Goal: Task Accomplishment & Management: Use online tool/utility

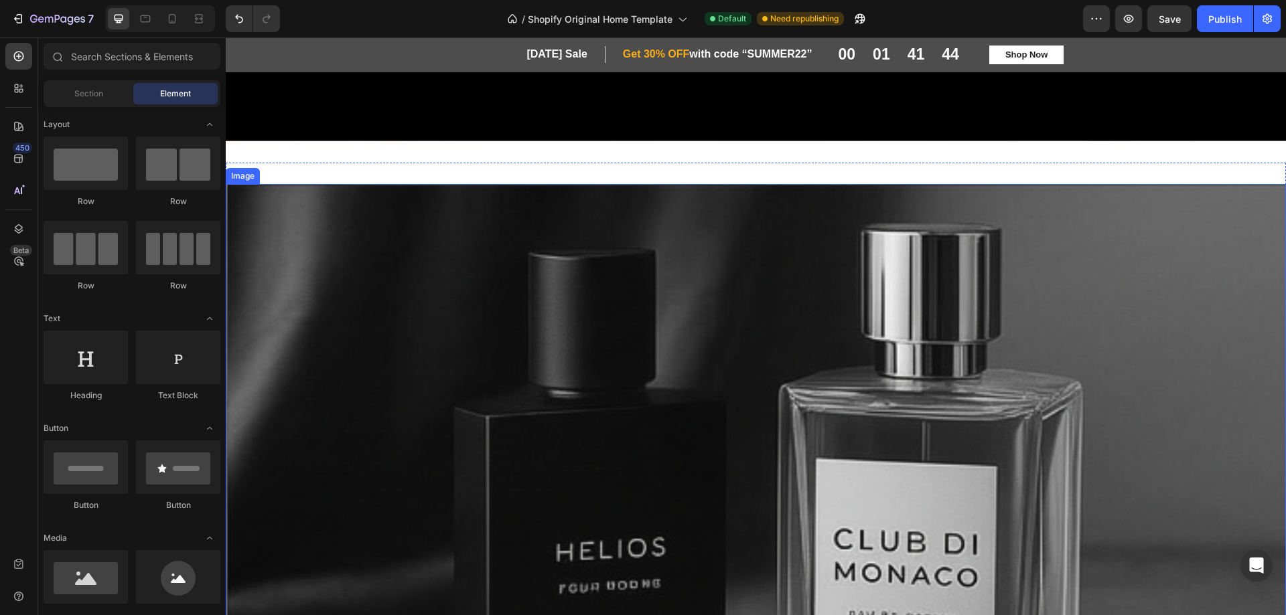
scroll to position [619, 0]
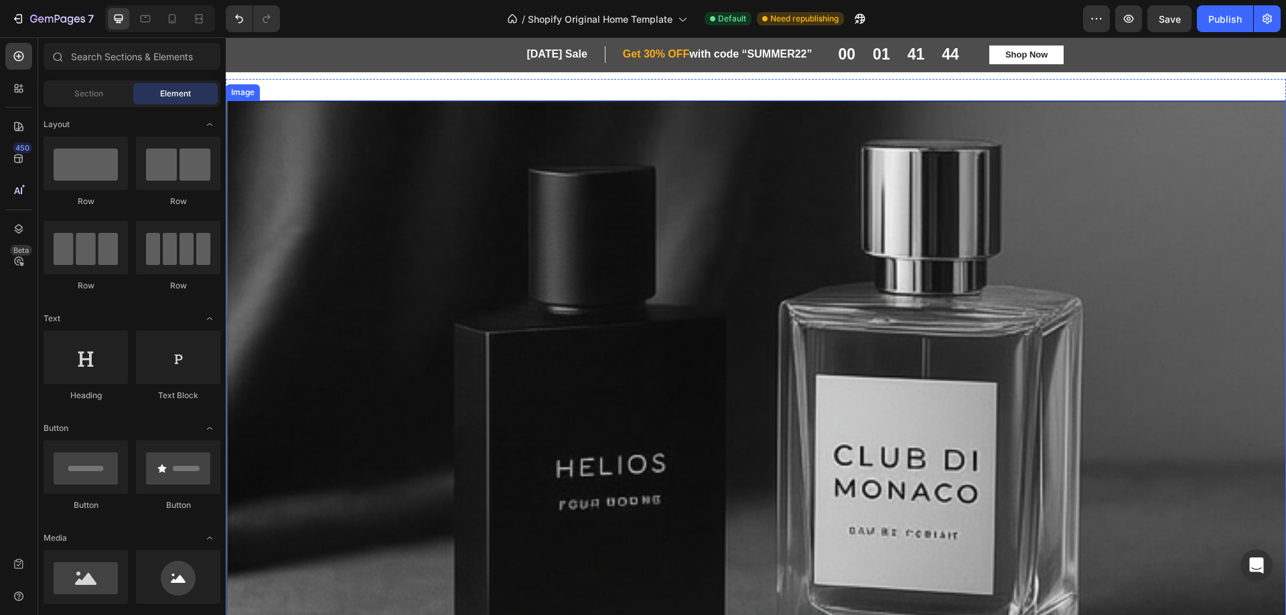
click at [651, 248] on img at bounding box center [756, 418] width 1060 height 636
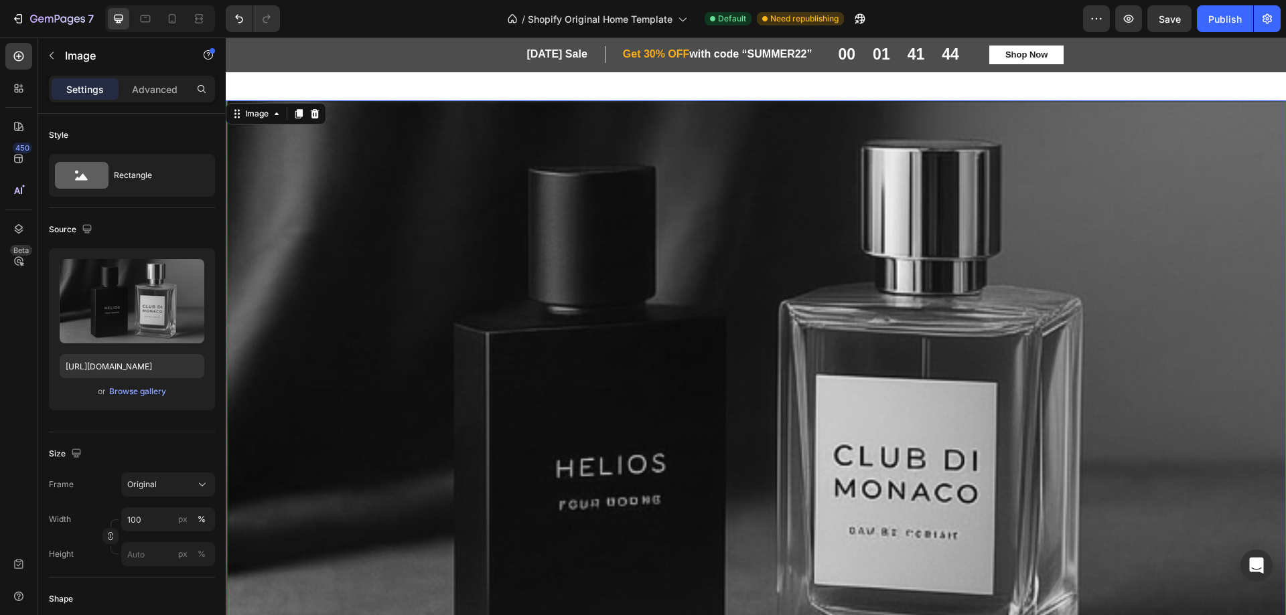
scroll to position [803, 0]
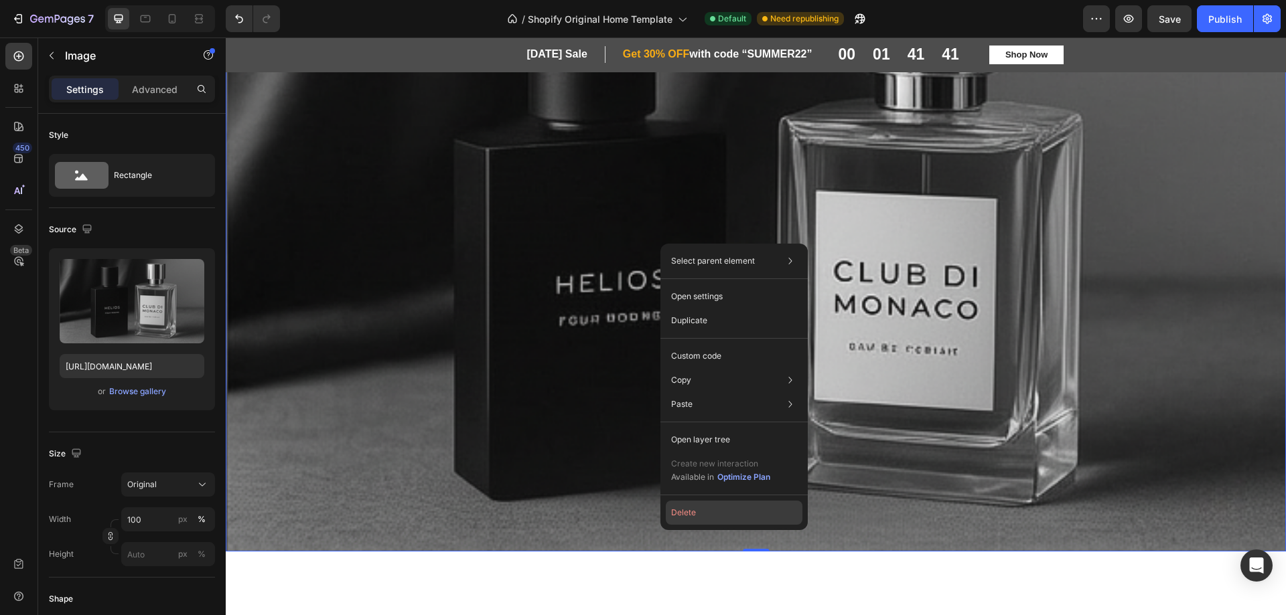
click at [694, 511] on button "Delete" at bounding box center [734, 513] width 137 height 24
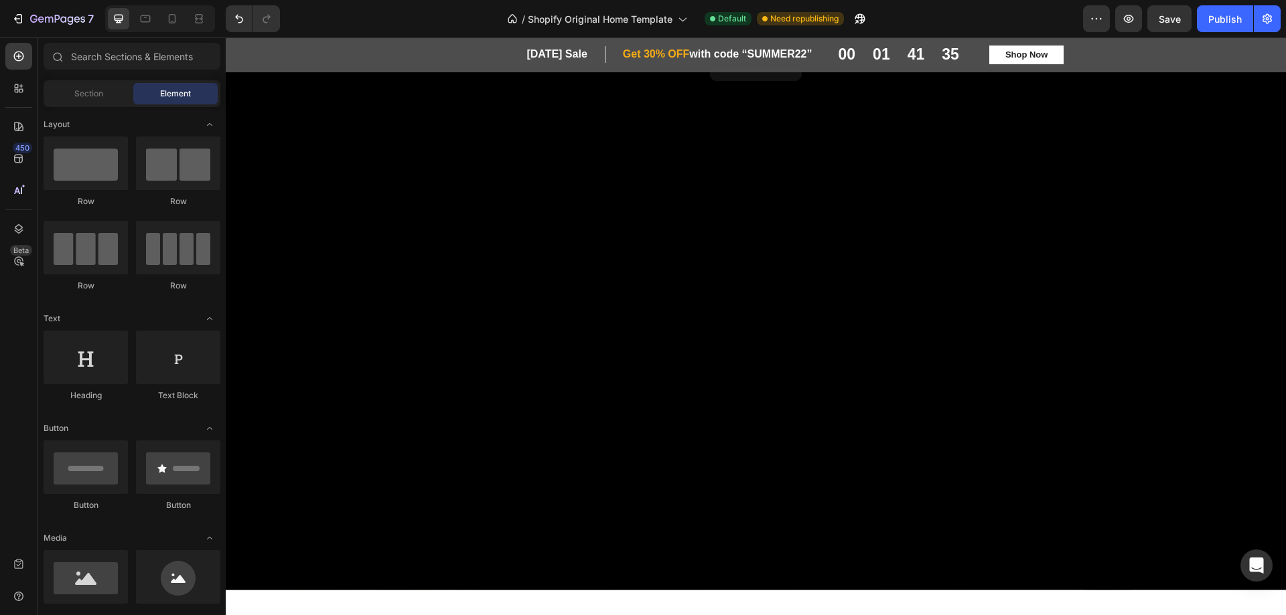
scroll to position [603, 0]
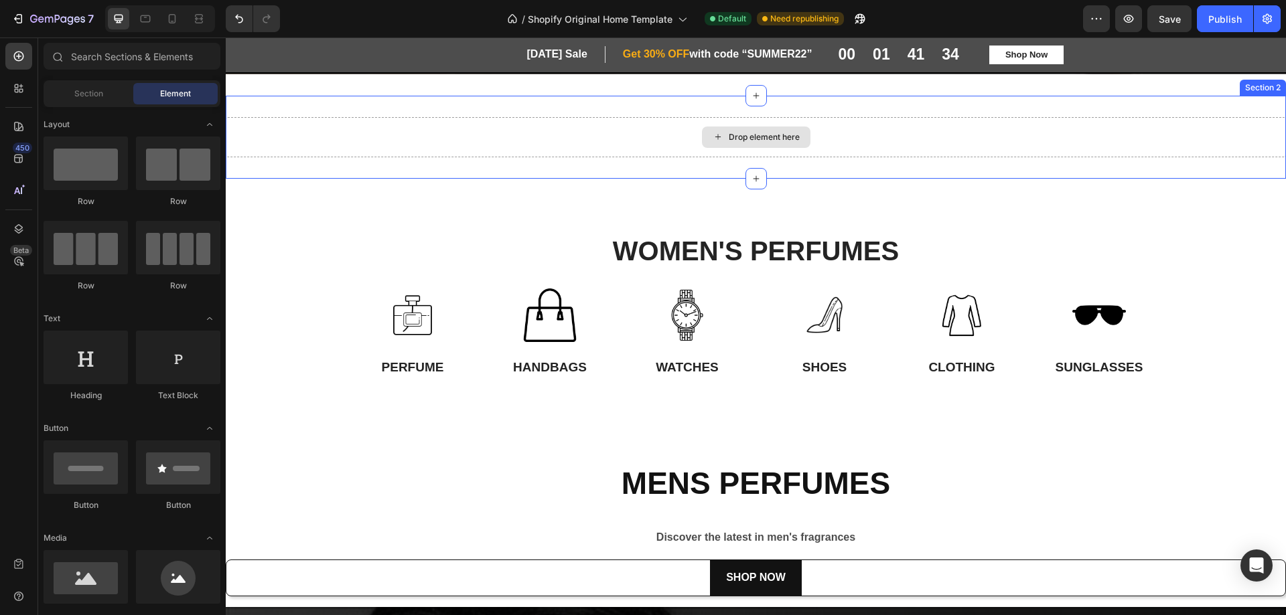
click at [824, 137] on div "Drop element here" at bounding box center [756, 137] width 1060 height 40
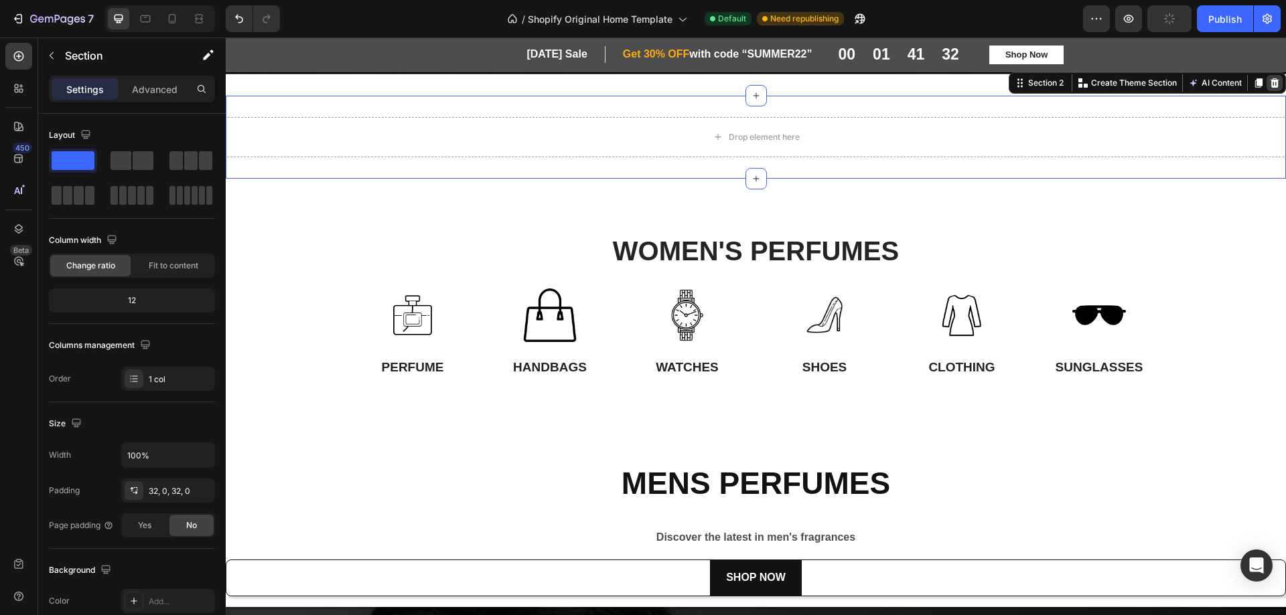
click at [1270, 82] on icon at bounding box center [1274, 82] width 9 height 9
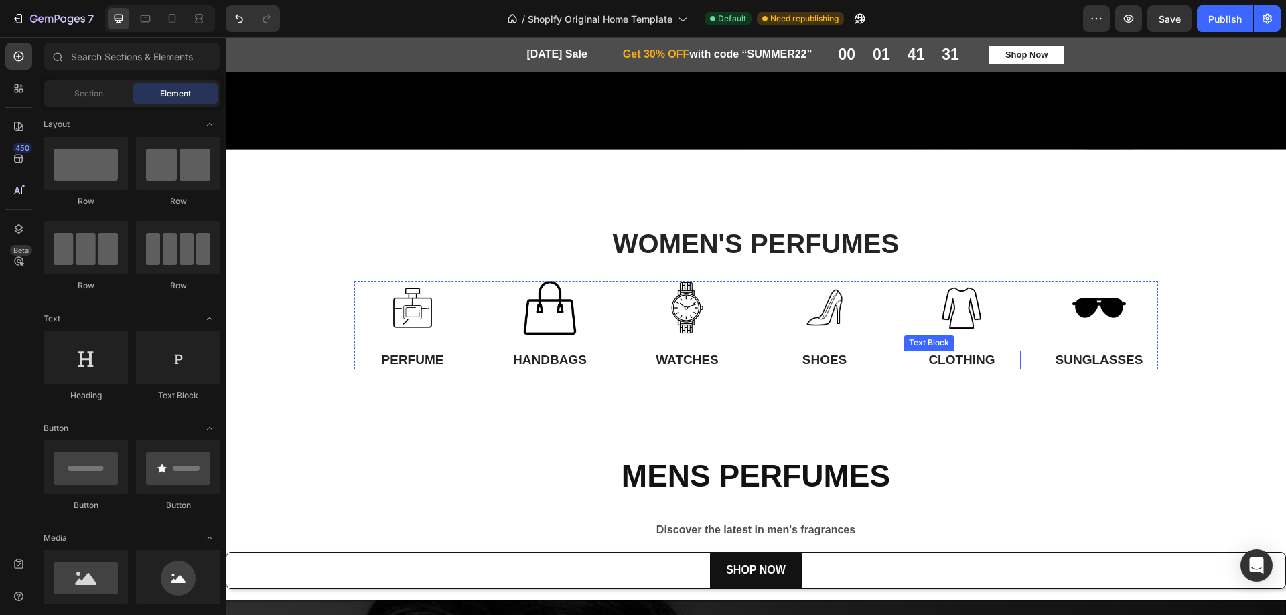
scroll to position [402, 0]
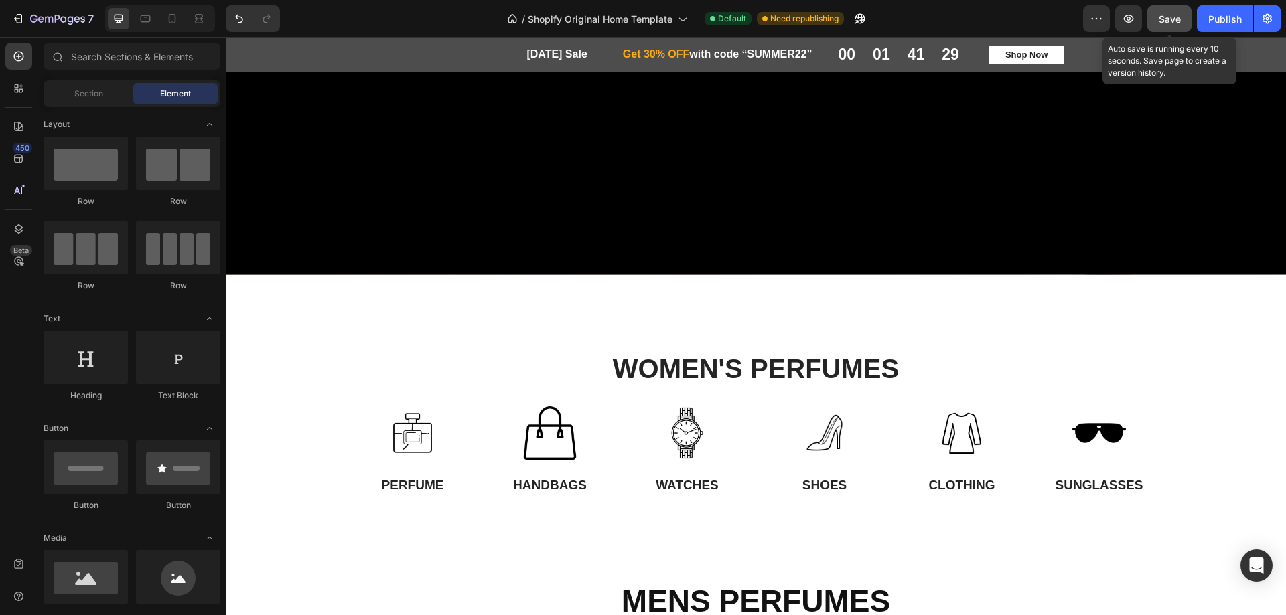
click at [1162, 22] on span "Save" at bounding box center [1169, 18] width 22 height 11
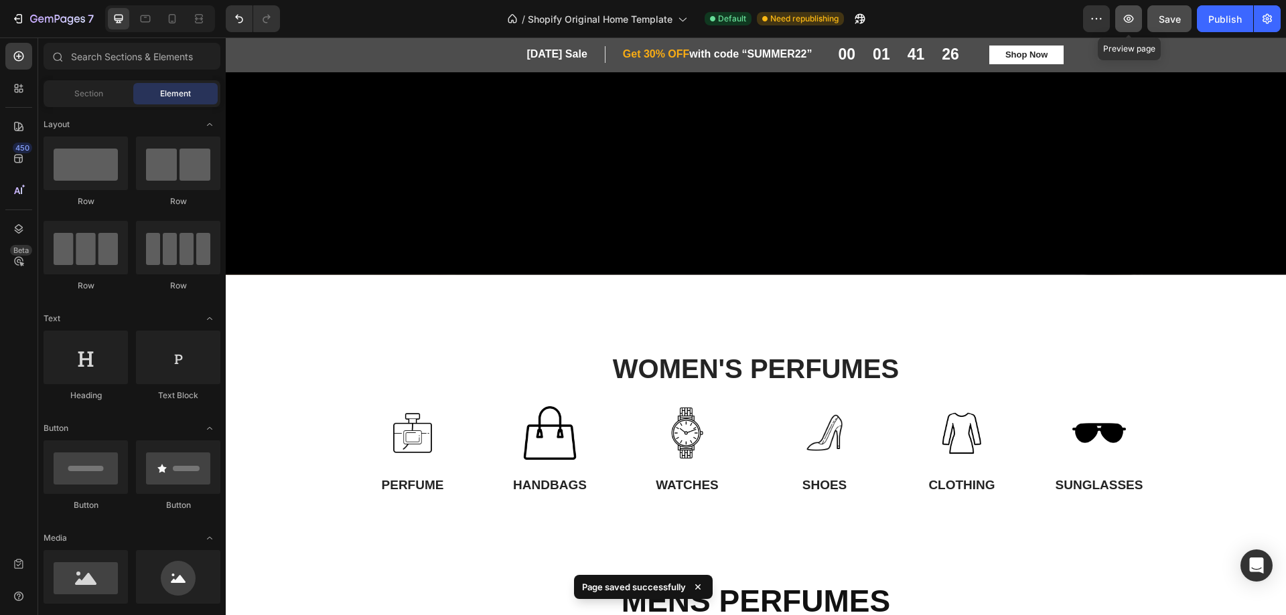
click at [1132, 22] on icon "button" at bounding box center [1128, 18] width 13 height 13
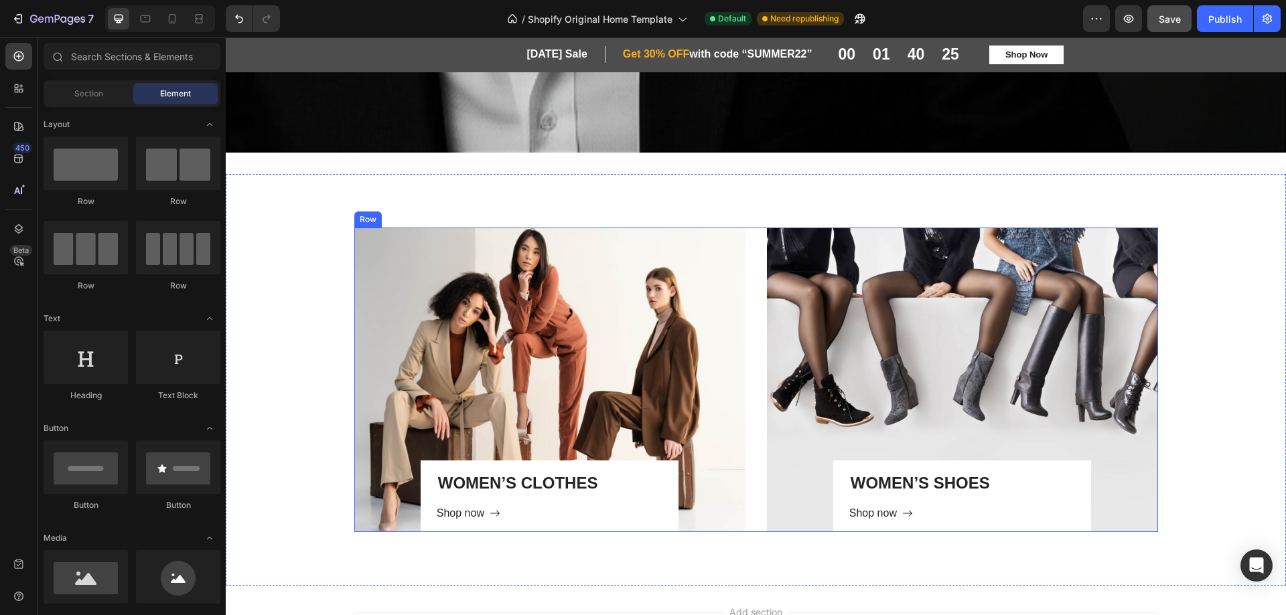
scroll to position [1815, 0]
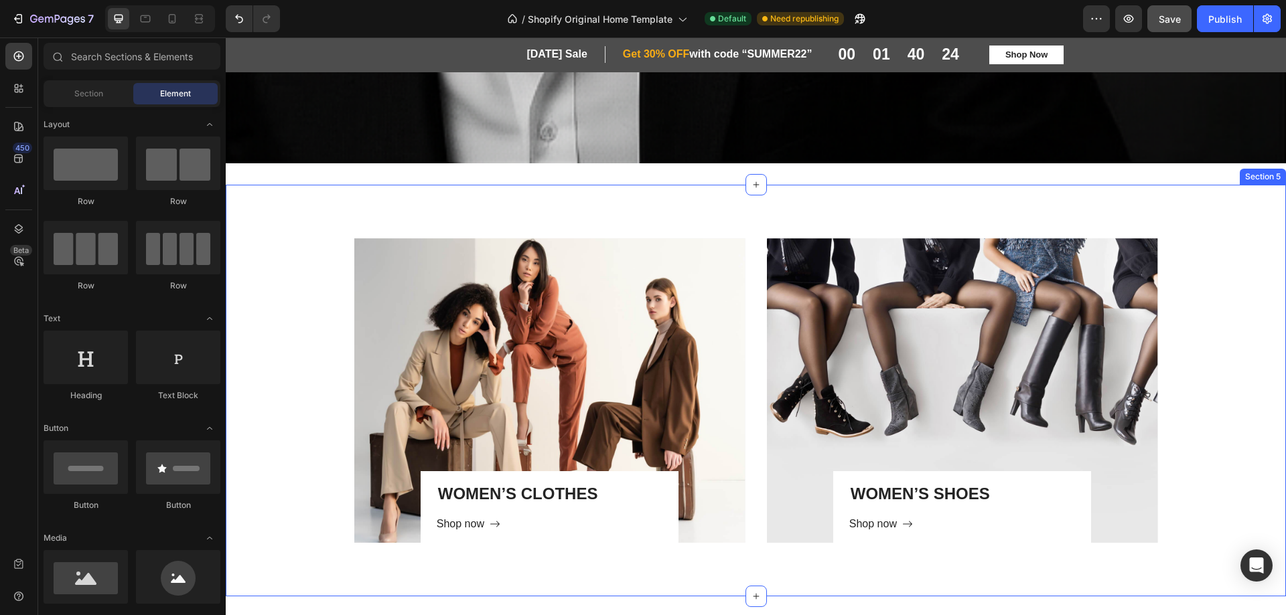
click at [308, 346] on div "WOMEN’S CLOTHES Heading Shop now Button Row Hero Banner WOMEN’S SHOES Heading S…" at bounding box center [756, 390] width 1040 height 305
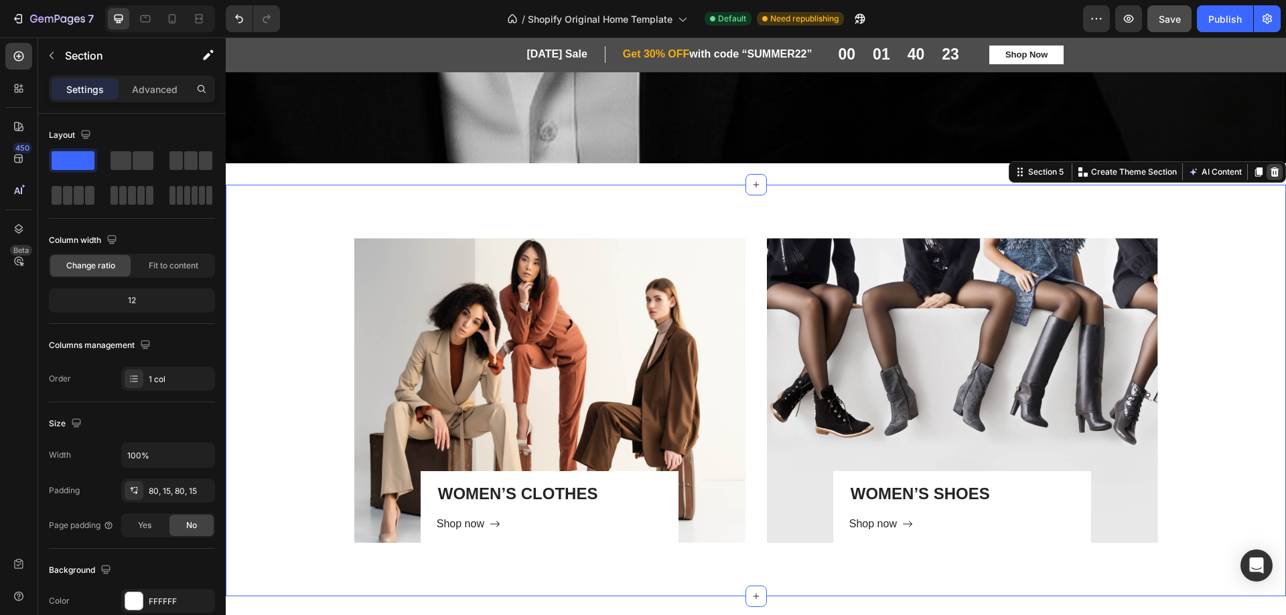
click at [1270, 167] on icon at bounding box center [1274, 171] width 9 height 9
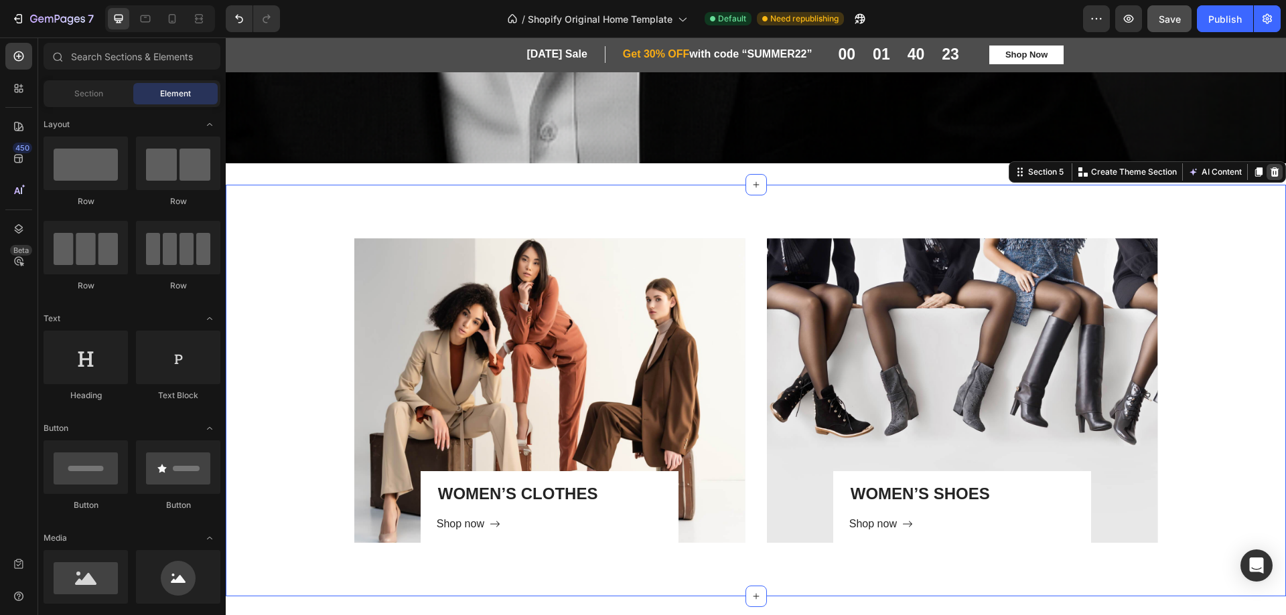
scroll to position [1537, 0]
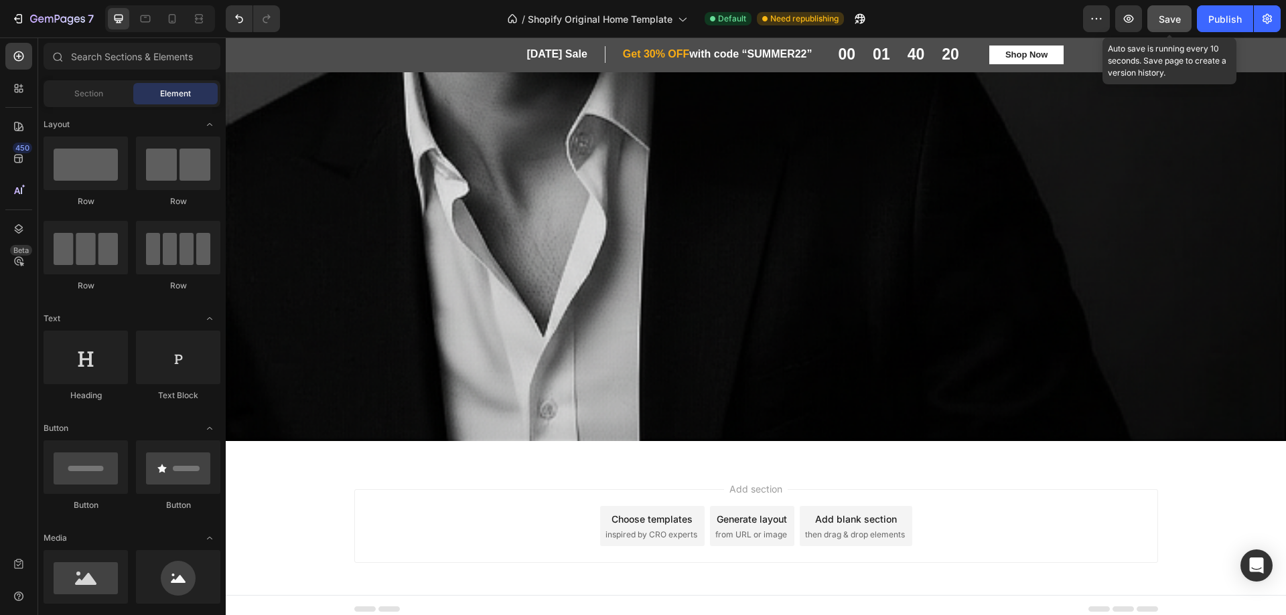
click at [1158, 19] on button "Save" at bounding box center [1169, 18] width 44 height 27
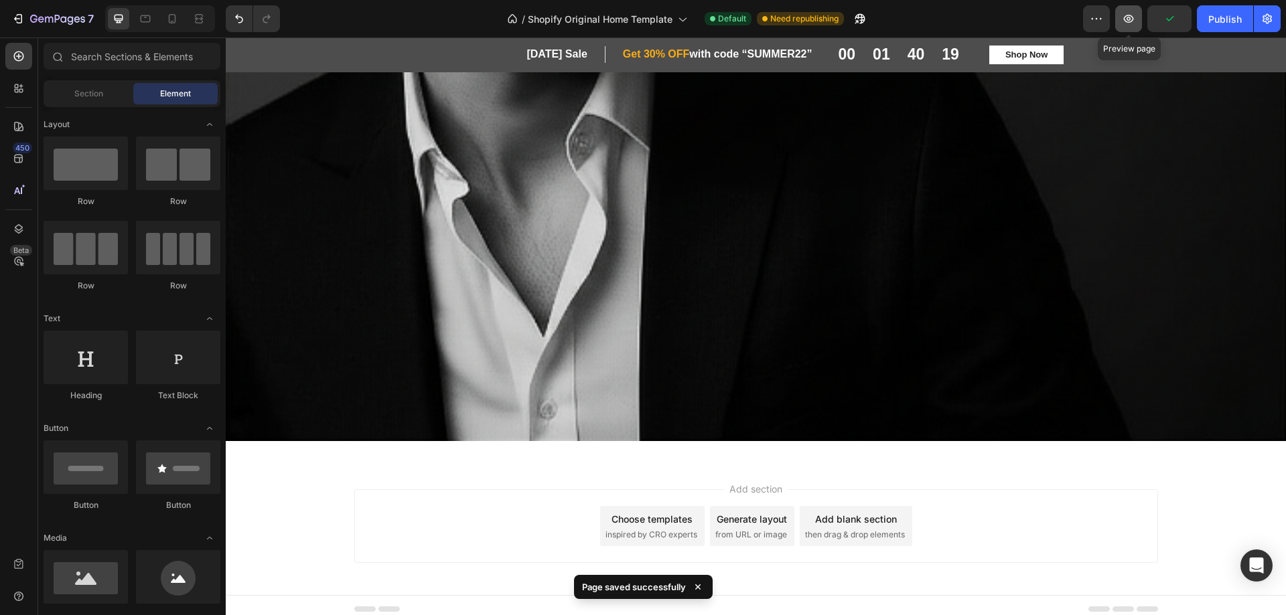
click at [1124, 19] on icon "button" at bounding box center [1129, 19] width 10 height 8
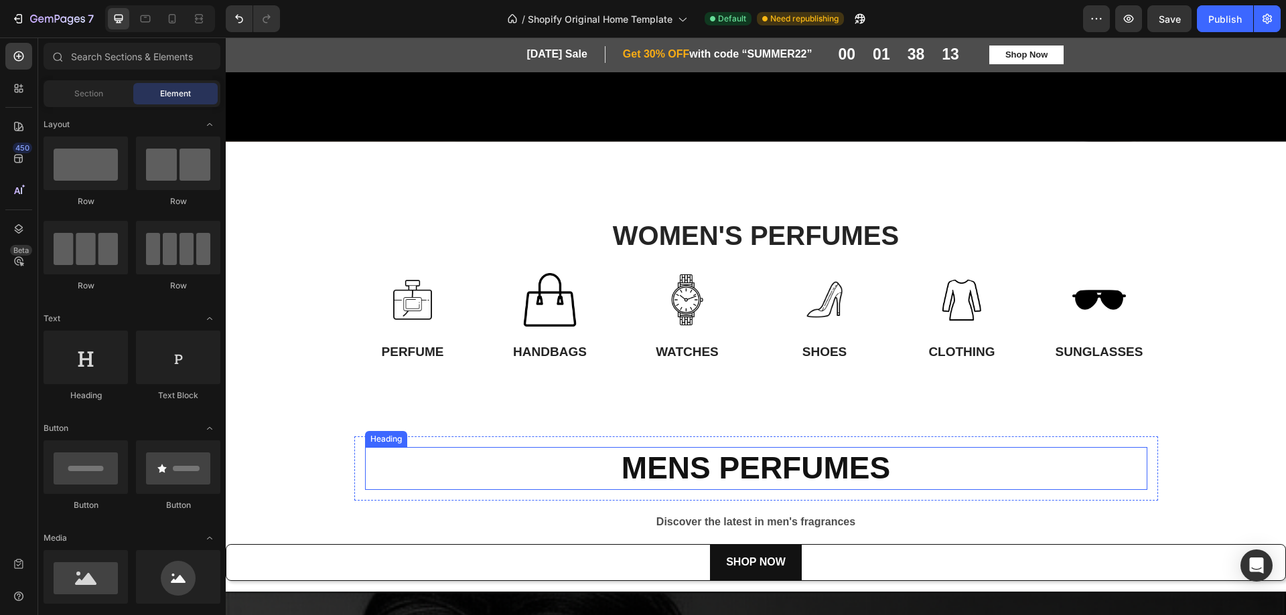
scroll to position [599, 0]
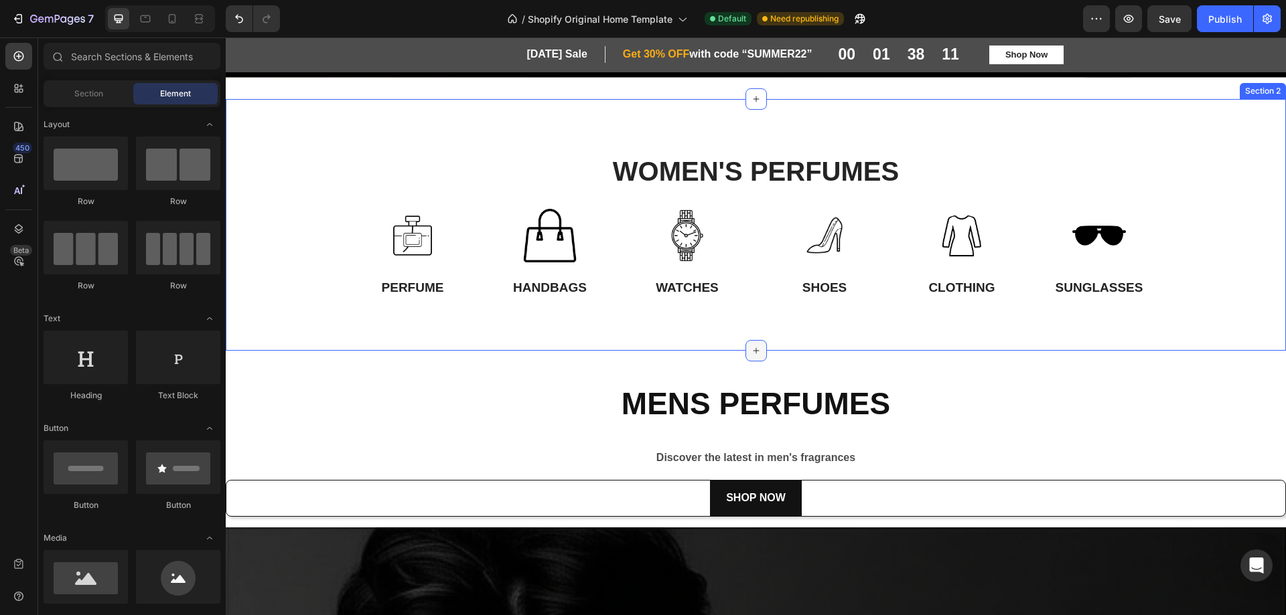
click at [753, 349] on icon at bounding box center [756, 351] width 6 height 6
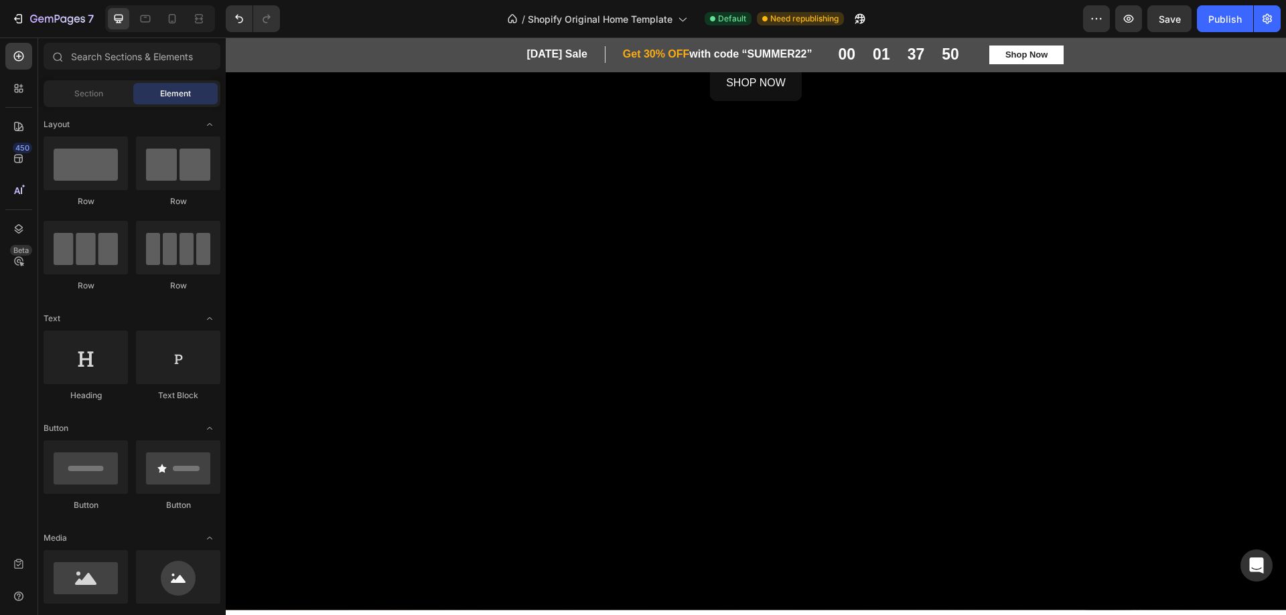
scroll to position [603, 0]
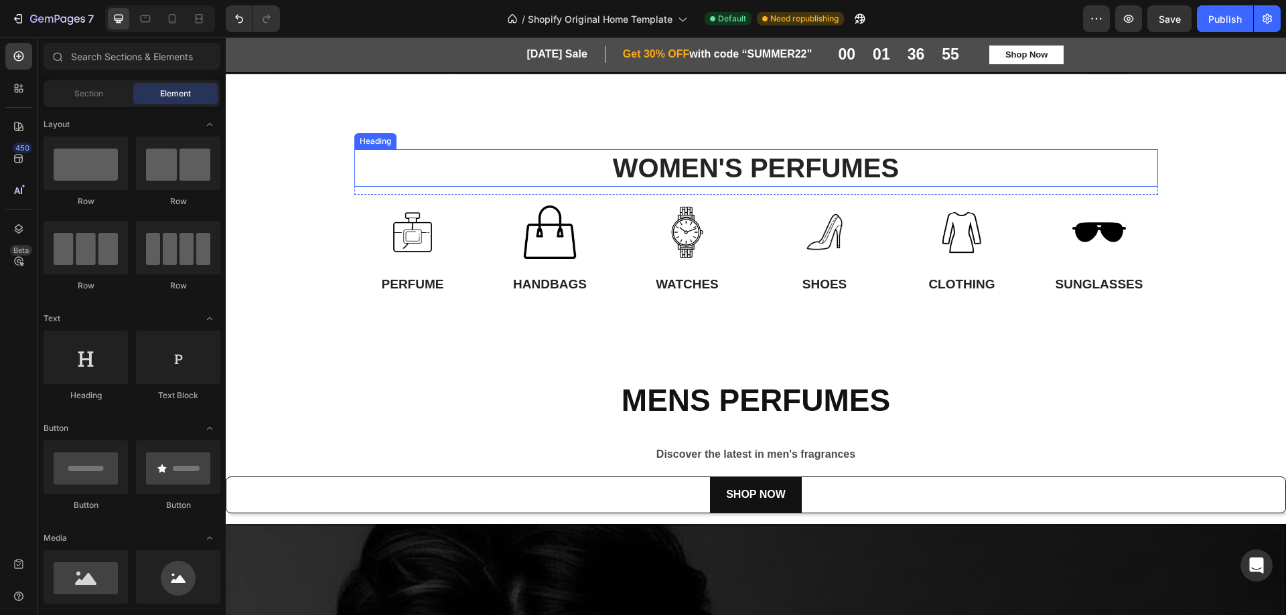
click at [1031, 168] on h2 "WOMEN'S PERFUMES" at bounding box center [755, 167] width 803 height 37
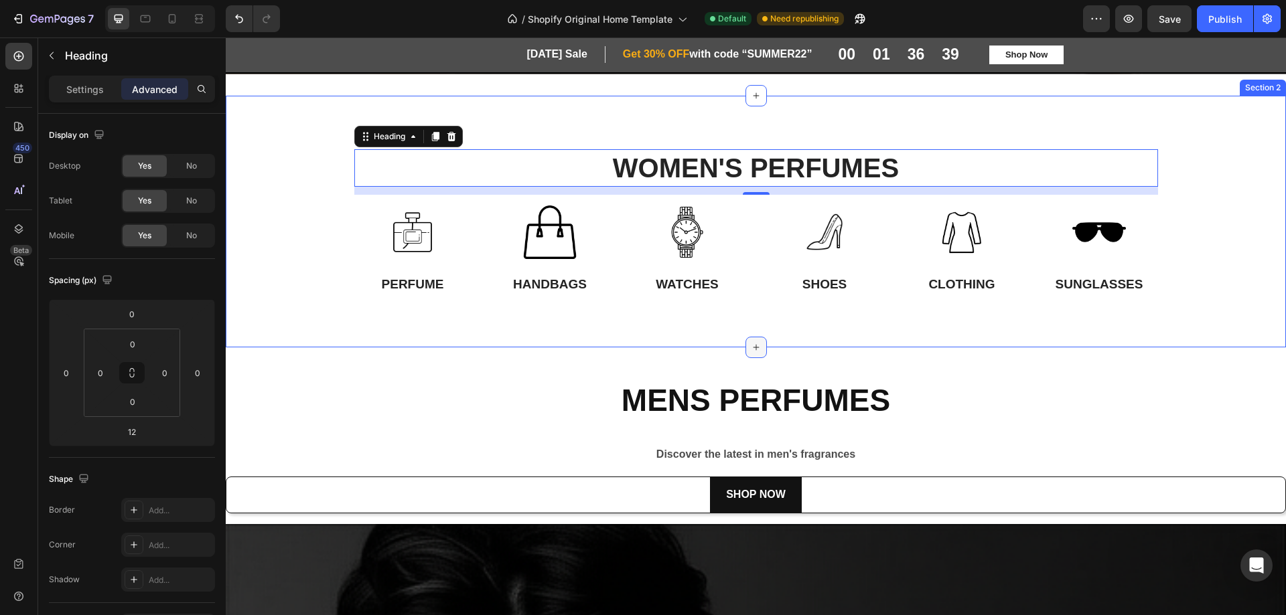
click at [754, 344] on icon at bounding box center [756, 347] width 11 height 11
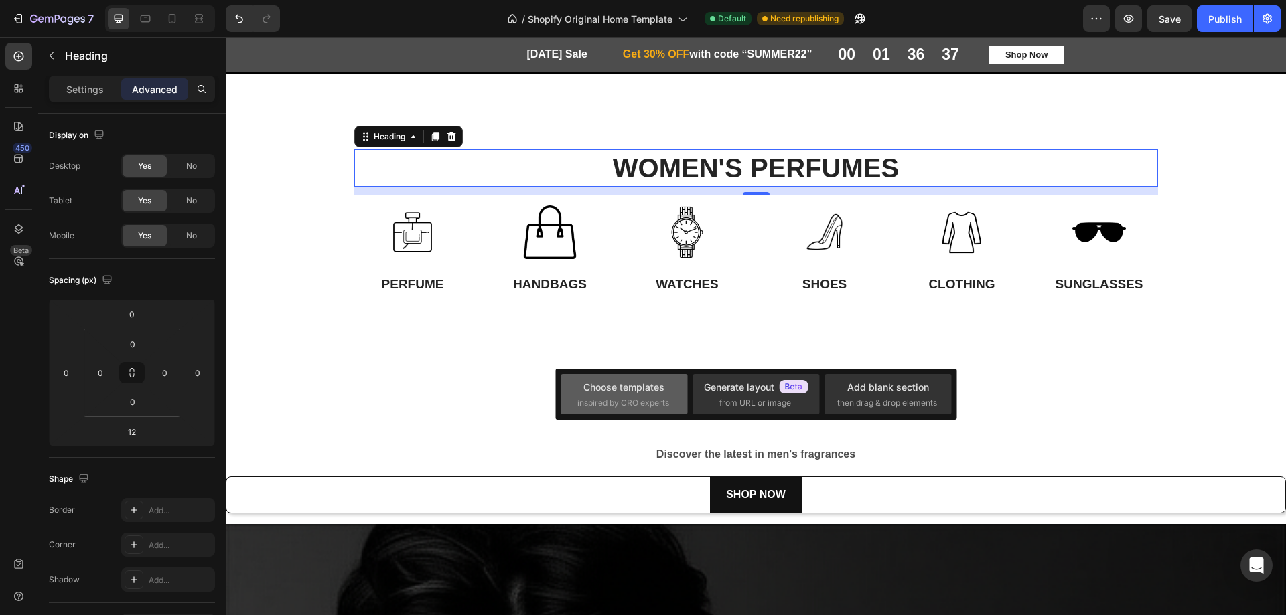
click at [619, 398] on span "inspired by CRO experts" at bounding box center [623, 403] width 92 height 12
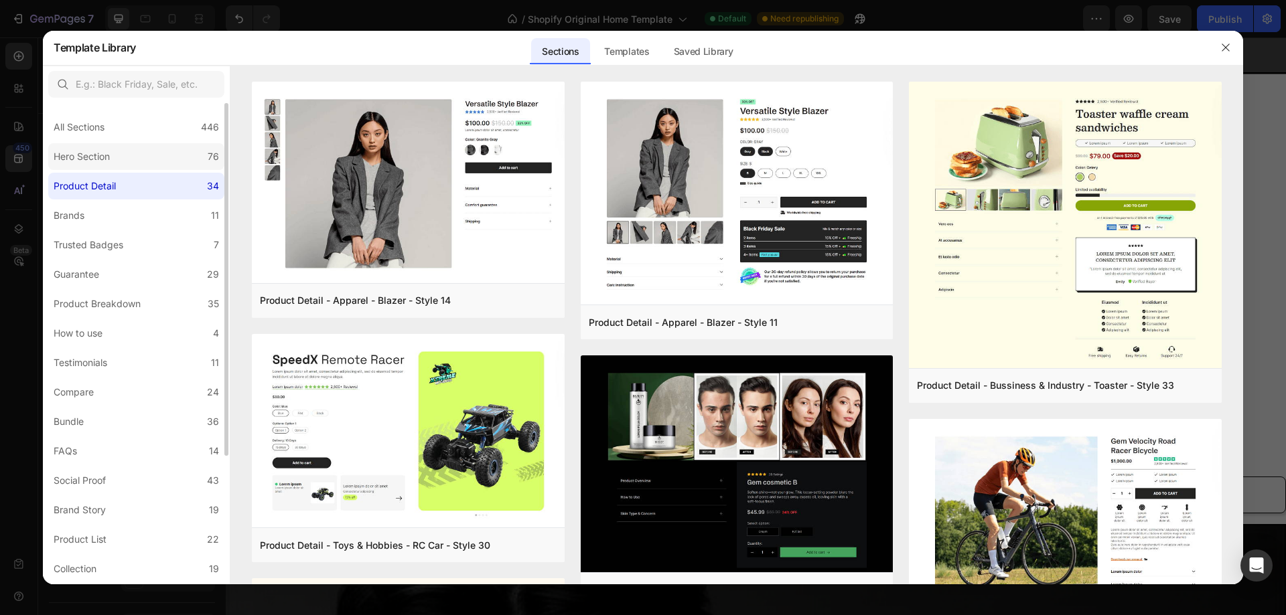
click at [93, 159] on div "Hero Section" at bounding box center [82, 157] width 56 height 16
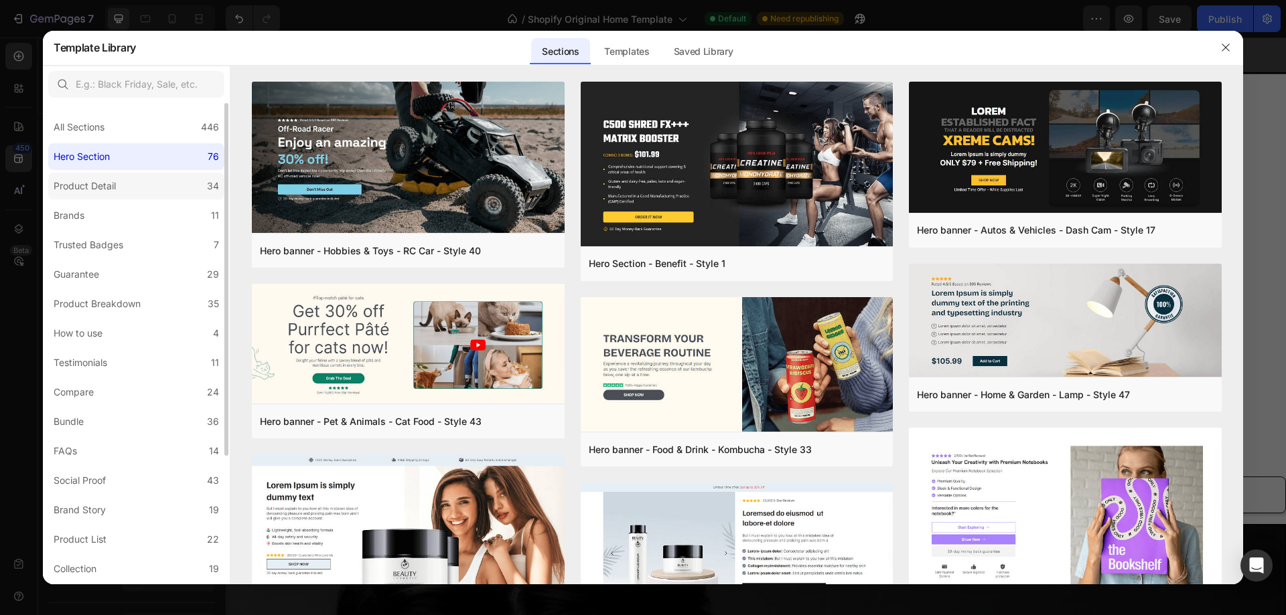
click at [96, 180] on div "Product Detail" at bounding box center [85, 186] width 62 height 16
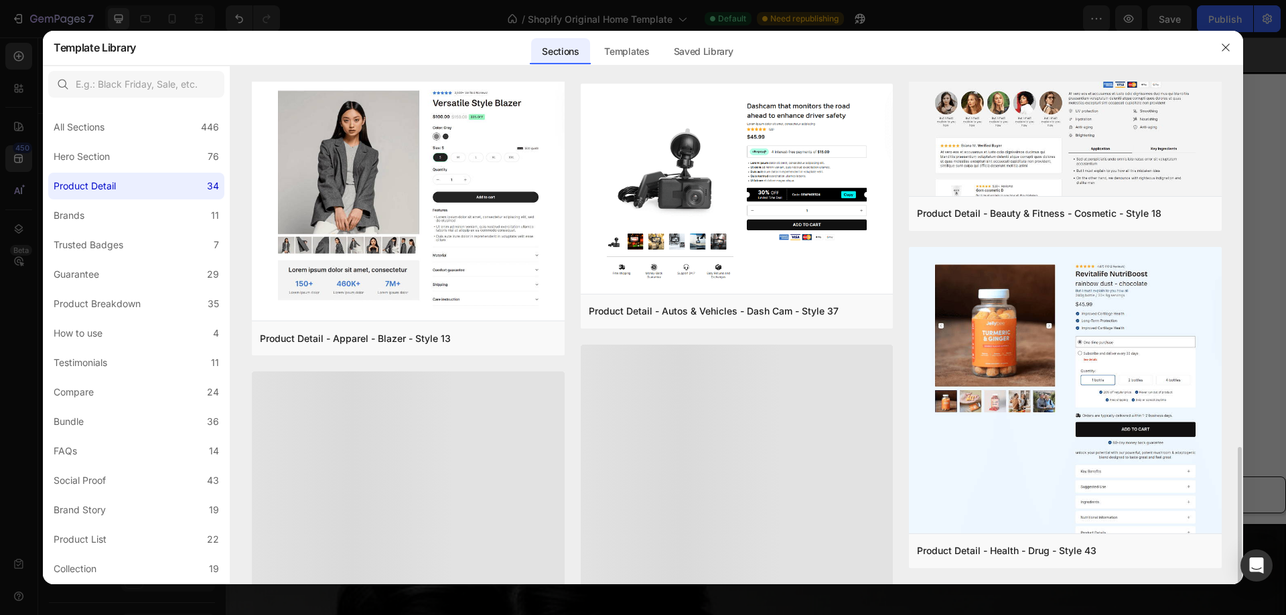
scroll to position [1471, 0]
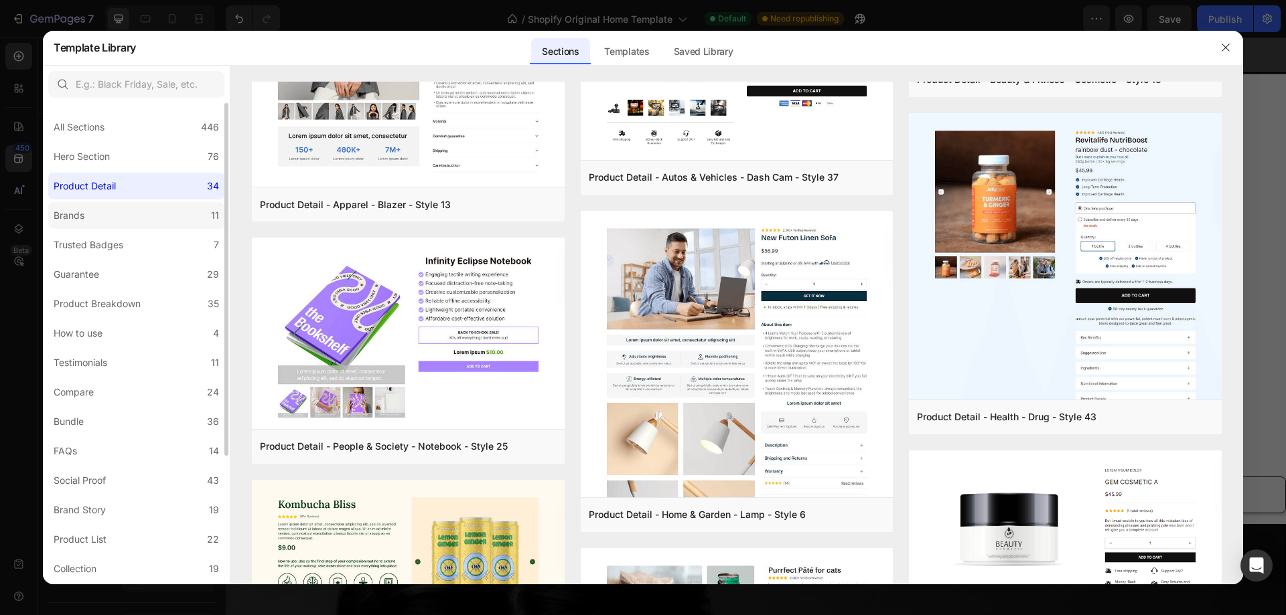
click at [99, 212] on label "Brands 11" at bounding box center [136, 215] width 176 height 27
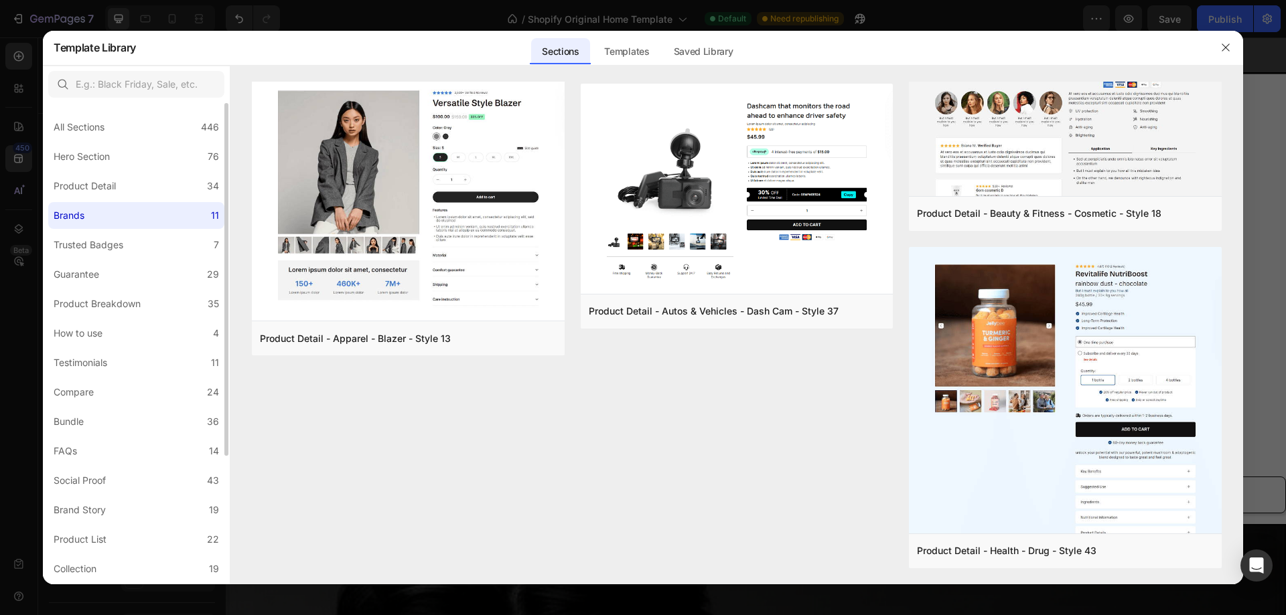
scroll to position [0, 0]
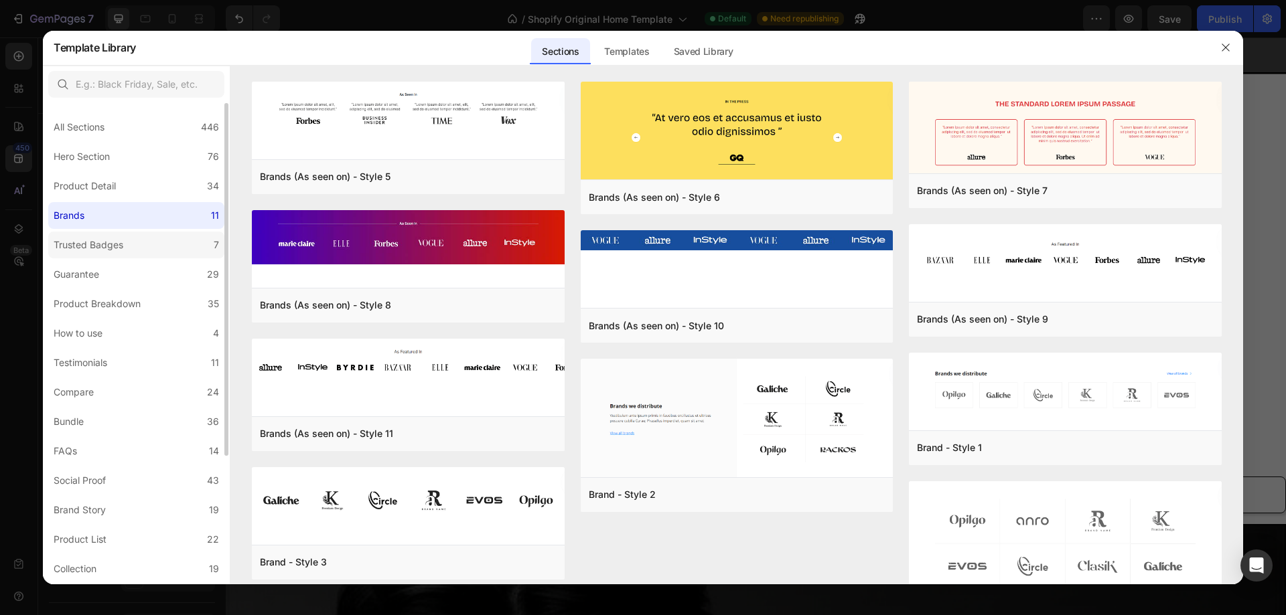
click at [101, 246] on div "Trusted Badges" at bounding box center [89, 245] width 70 height 16
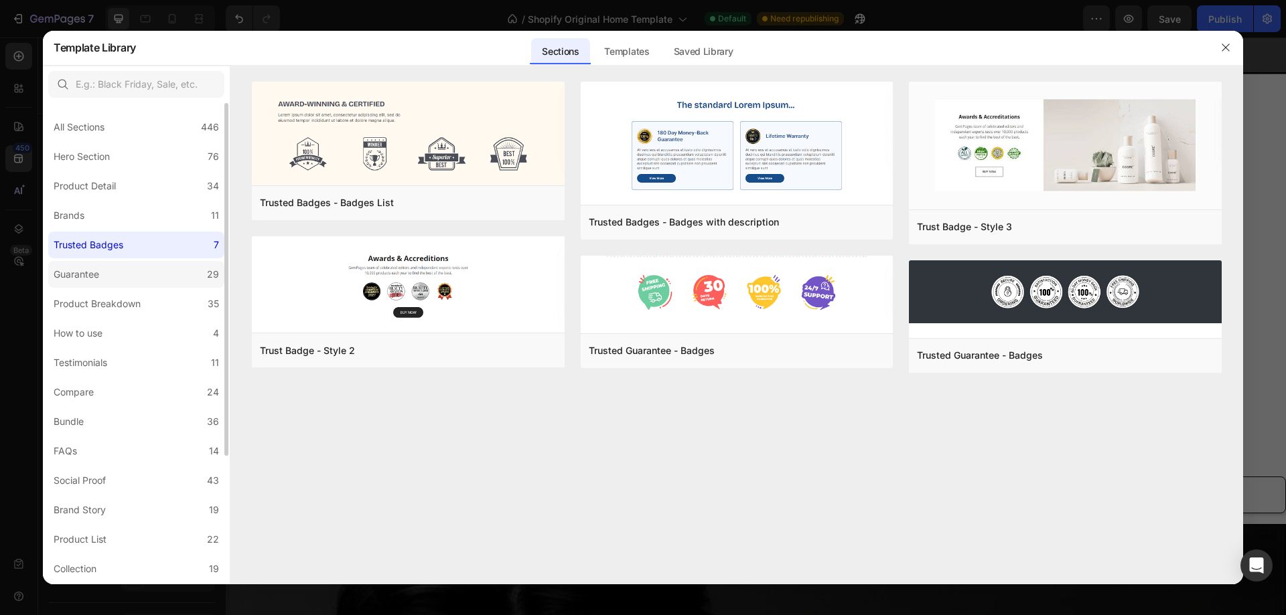
click at [100, 268] on div "Guarantee" at bounding box center [79, 274] width 51 height 16
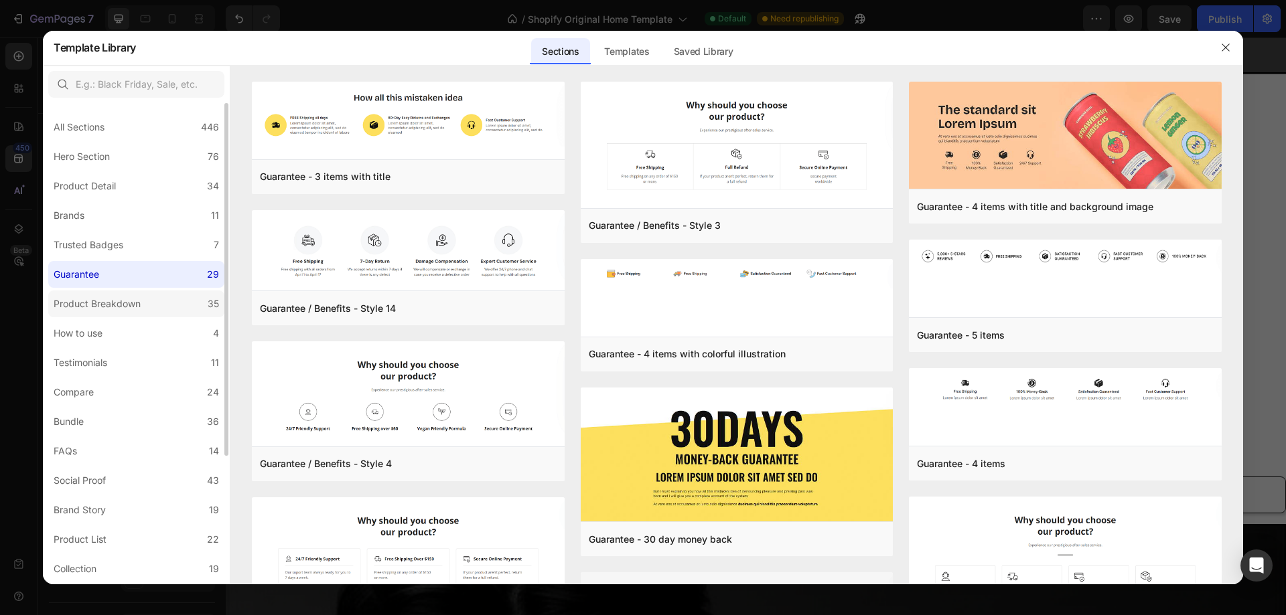
click at [98, 300] on div "Product Breakdown" at bounding box center [97, 304] width 87 height 16
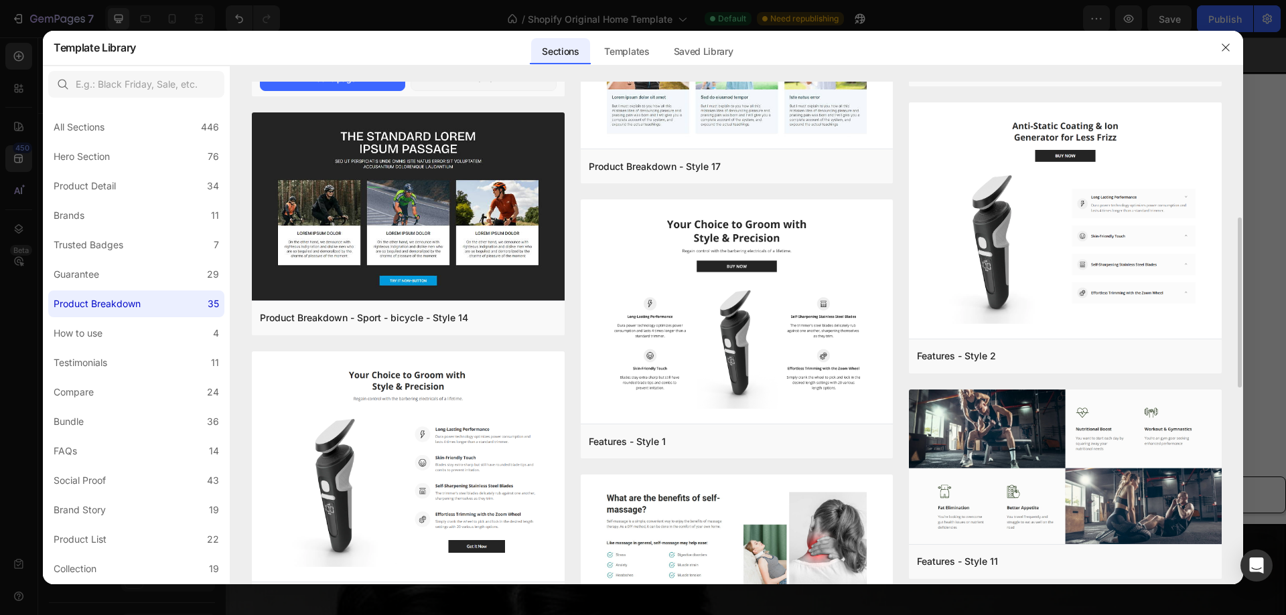
scroll to position [469, 0]
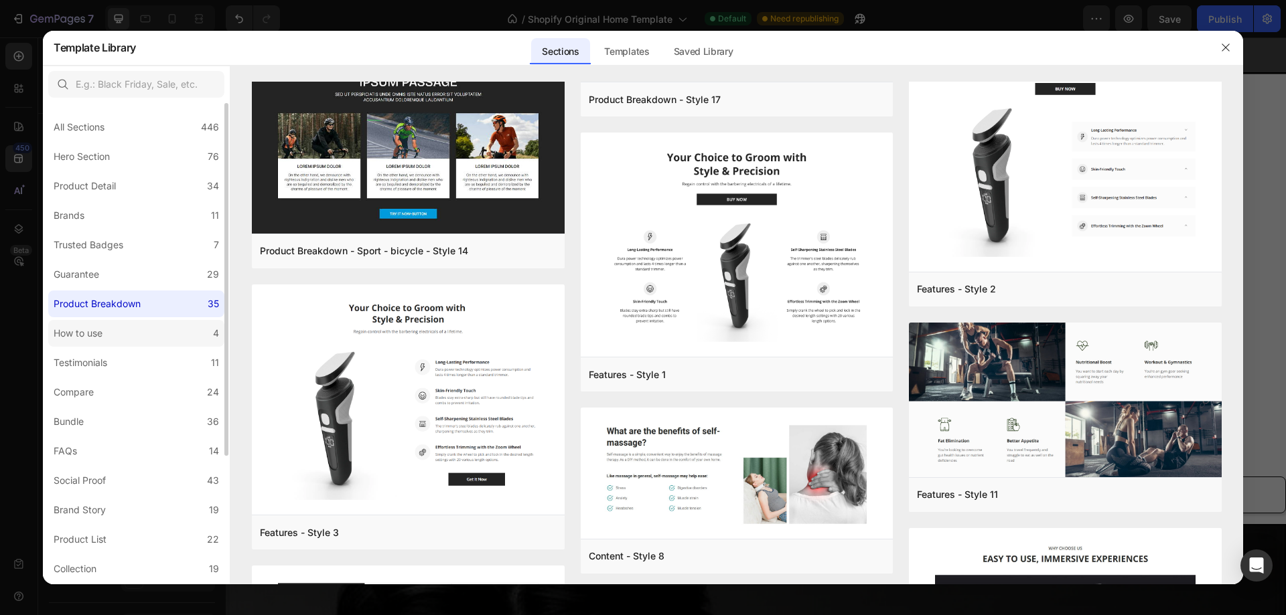
click at [111, 325] on label "How to use 4" at bounding box center [136, 333] width 176 height 27
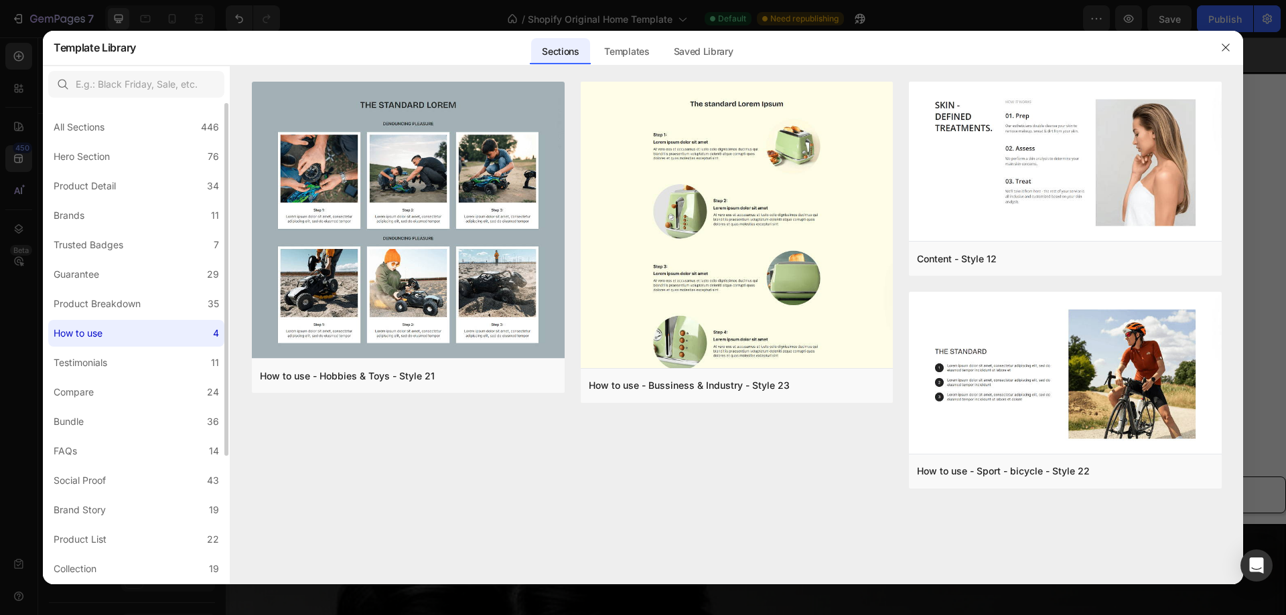
scroll to position [67, 0]
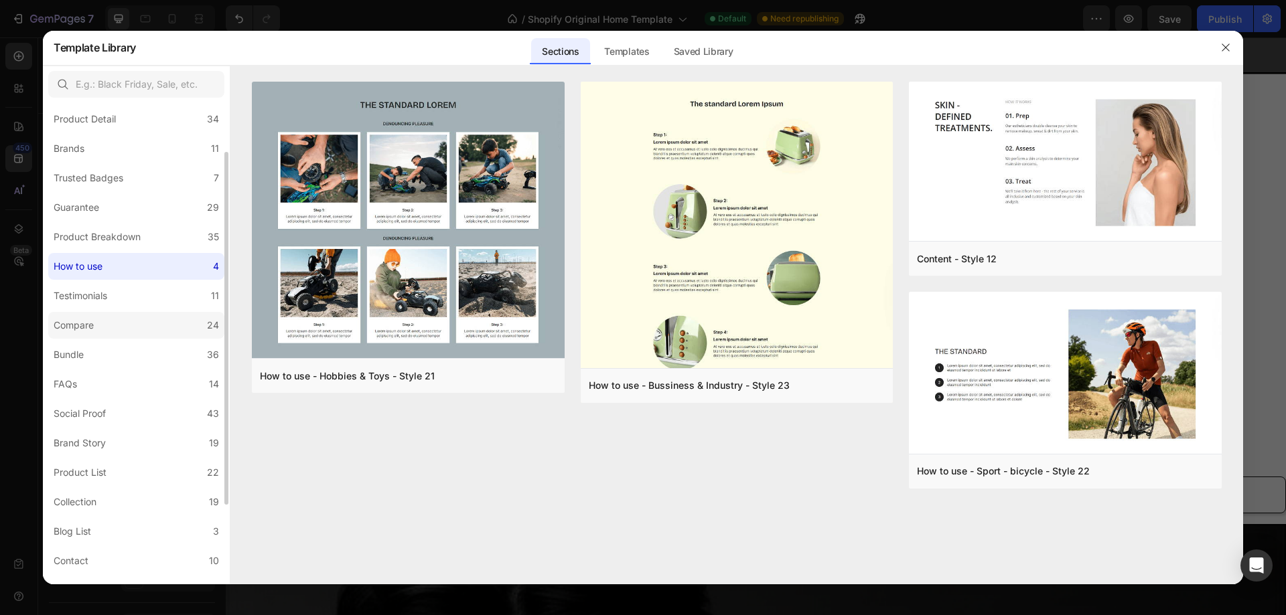
click at [99, 322] on div "Compare" at bounding box center [77, 325] width 46 height 16
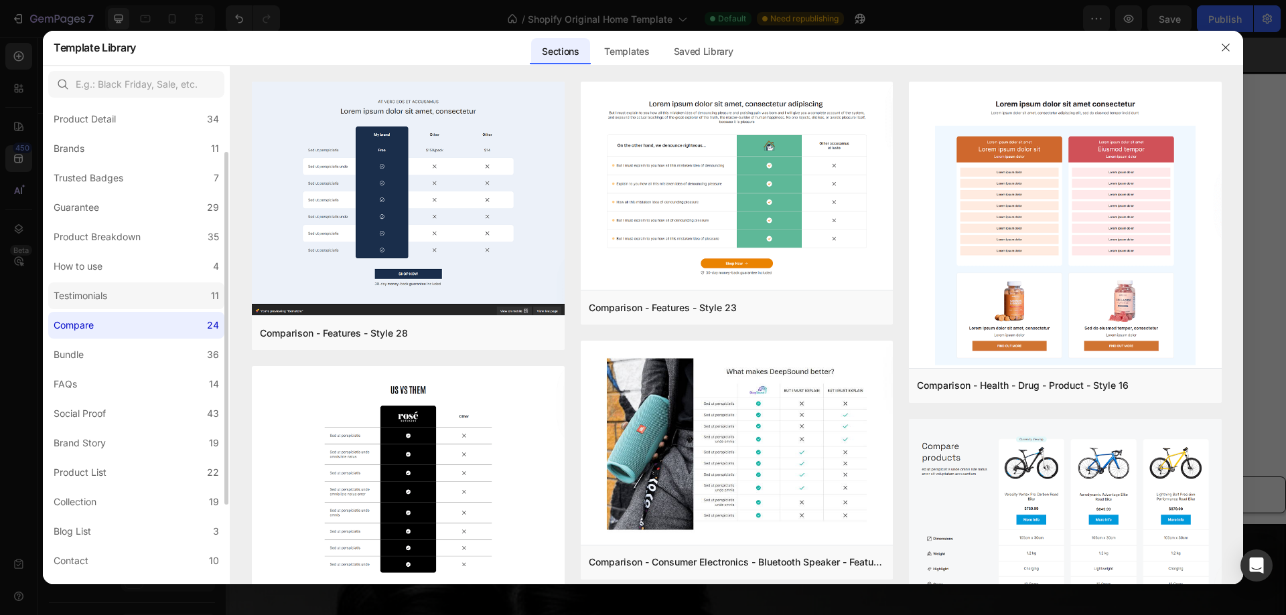
click at [99, 295] on div "Testimonials" at bounding box center [81, 296] width 54 height 16
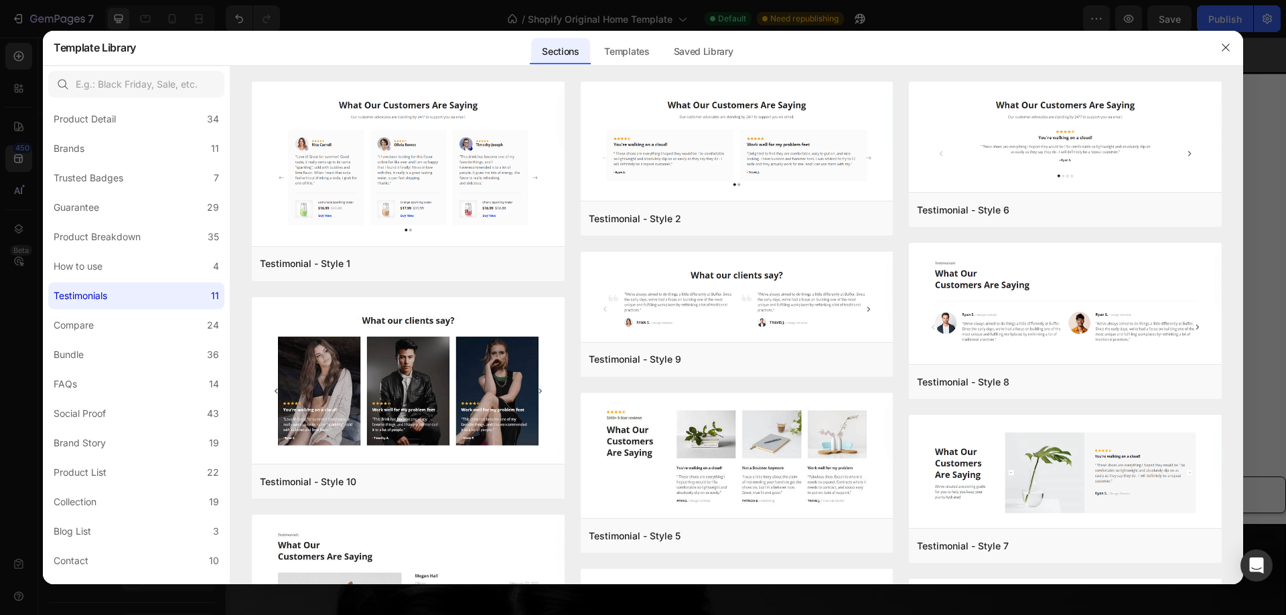
click at [358, 23] on div at bounding box center [643, 307] width 1286 height 615
